Goal: Transaction & Acquisition: Purchase product/service

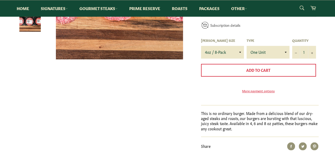
scroll to position [108, 0]
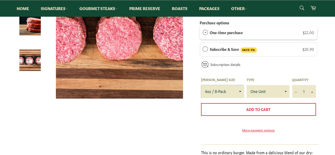
click at [235, 90] on select "4oz / 8-Pack 6oz / 4-Pack 8oz / 4-Pack" at bounding box center [222, 91] width 43 height 13
select select "8oz / 4-Pack"
click at [201, 85] on select "4oz / 8-Pack 6oz / 4-Pack 8oz / 4-Pack" at bounding box center [222, 91] width 43 height 13
click at [312, 92] on icon "Increase item quantity by one" at bounding box center [312, 92] width 2 height 2
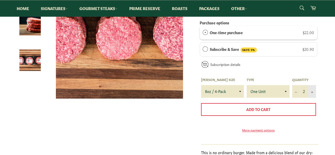
type input "3"
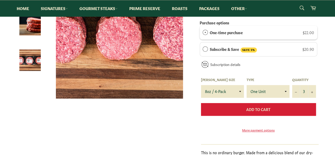
click at [263, 108] on span "Add to Cart" at bounding box center [259, 109] width 24 height 5
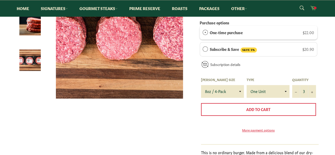
click at [313, 7] on icon at bounding box center [313, 8] width 6 height 6
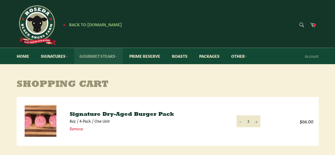
click at [108, 54] on link "Gourmet Steaks" at bounding box center [98, 56] width 49 height 16
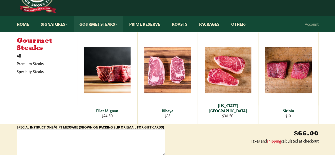
scroll to position [29, 0]
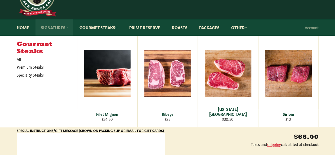
click at [60, 28] on link "Signatures" at bounding box center [55, 27] width 38 height 16
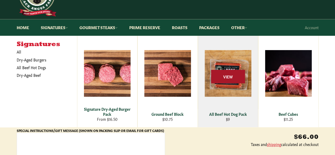
click at [228, 73] on span "View" at bounding box center [228, 77] width 34 height 14
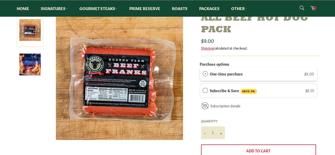
scroll to position [68, 0]
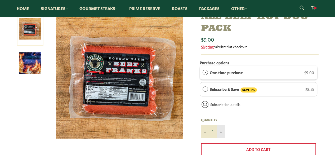
click at [222, 132] on icon "Increase item quantity by one" at bounding box center [221, 132] width 2 height 2
type input "2"
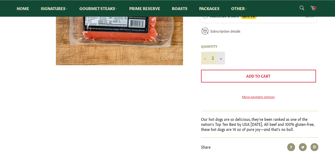
scroll to position [143, 0]
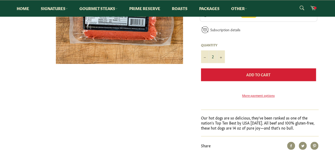
click at [249, 73] on span "Add to Cart" at bounding box center [259, 74] width 24 height 5
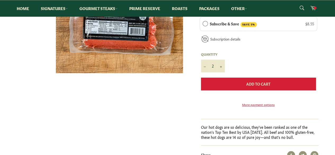
scroll to position [134, 0]
click at [265, 84] on span "Add to Cart" at bounding box center [259, 83] width 24 height 5
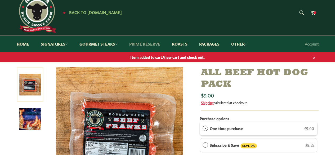
scroll to position [139, 0]
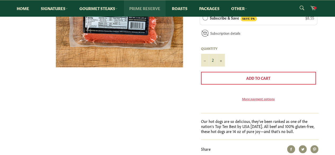
click at [139, 9] on link "Prime Reserve" at bounding box center [145, 8] width 42 height 16
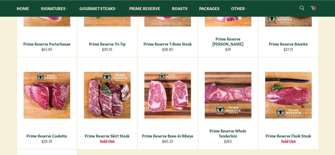
scroll to position [248, 0]
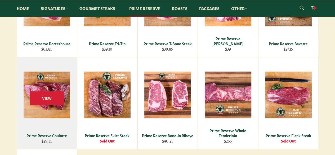
click at [51, 103] on img at bounding box center [47, 95] width 47 height 47
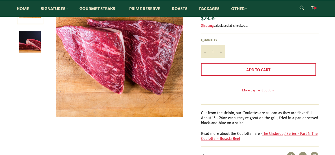
scroll to position [90, 0]
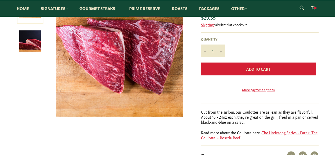
click at [258, 70] on span "Add to Cart" at bounding box center [259, 68] width 24 height 5
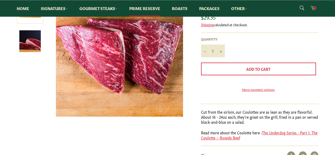
click at [317, 6] on link "Cart" at bounding box center [313, 8] width 11 height 12
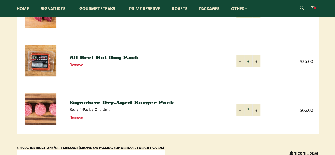
scroll to position [110, 0]
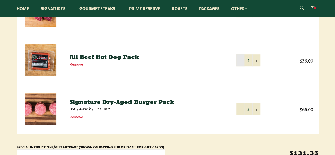
click at [238, 59] on button "−" at bounding box center [241, 60] width 8 height 12
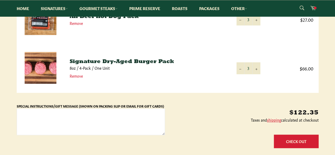
scroll to position [151, 0]
click at [294, 143] on button "Check Out" at bounding box center [296, 141] width 45 height 14
